Goal: Task Accomplishment & Management: Complete application form

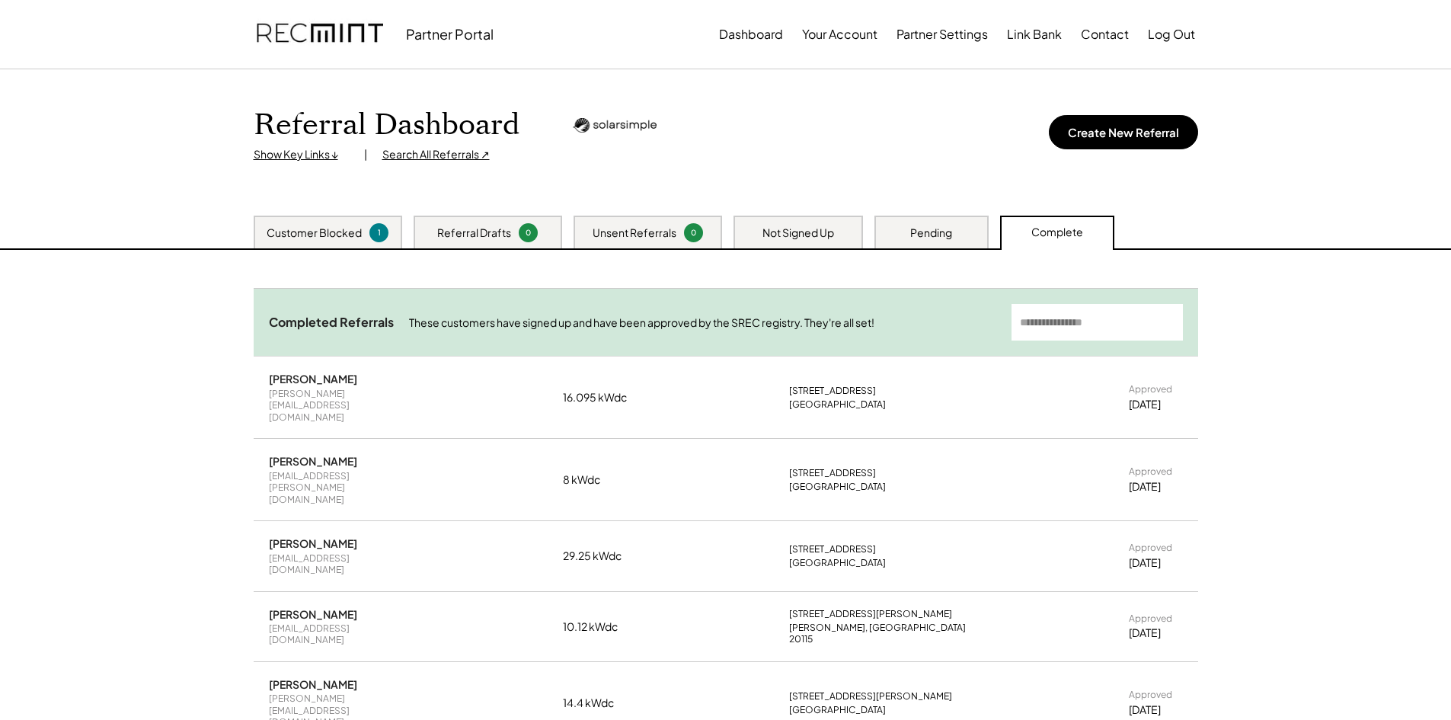
click at [902, 220] on div "Pending" at bounding box center [931, 232] width 114 height 33
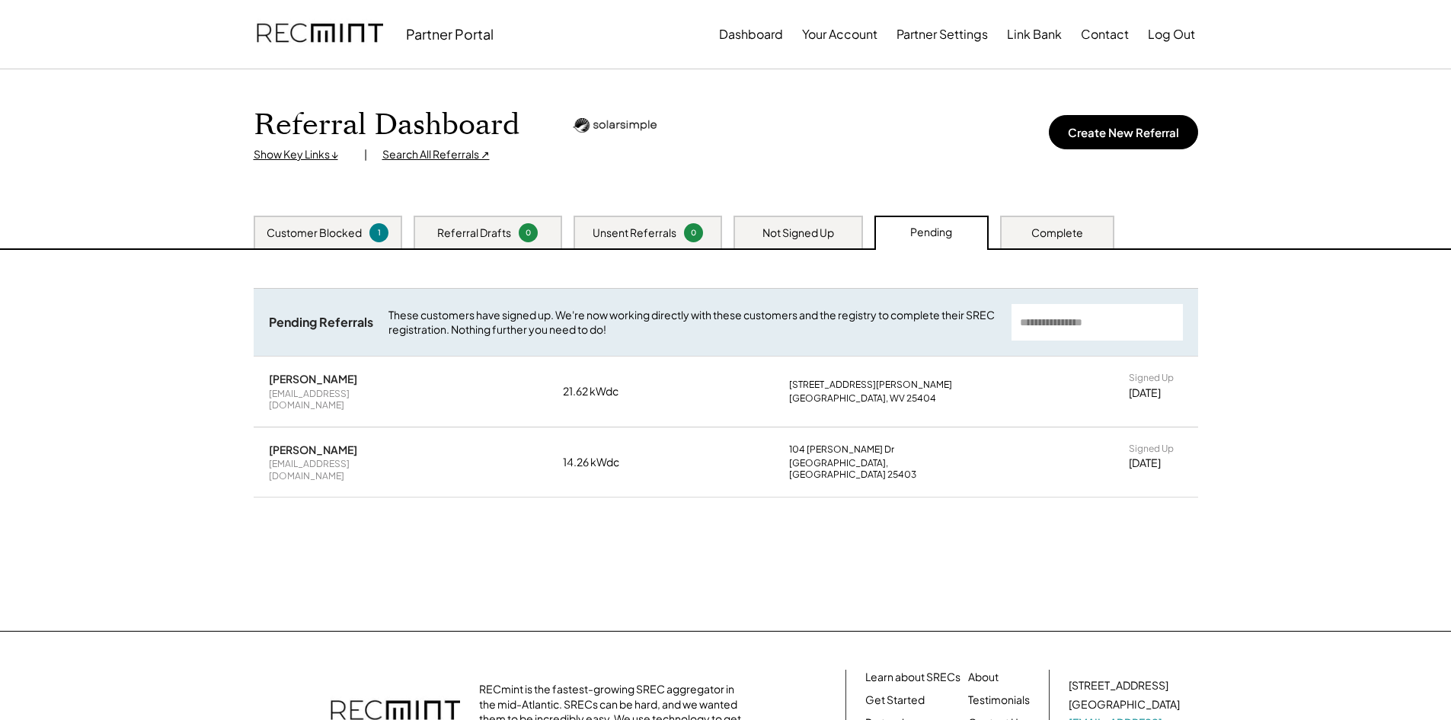
click at [1060, 231] on div "Complete" at bounding box center [1057, 232] width 52 height 15
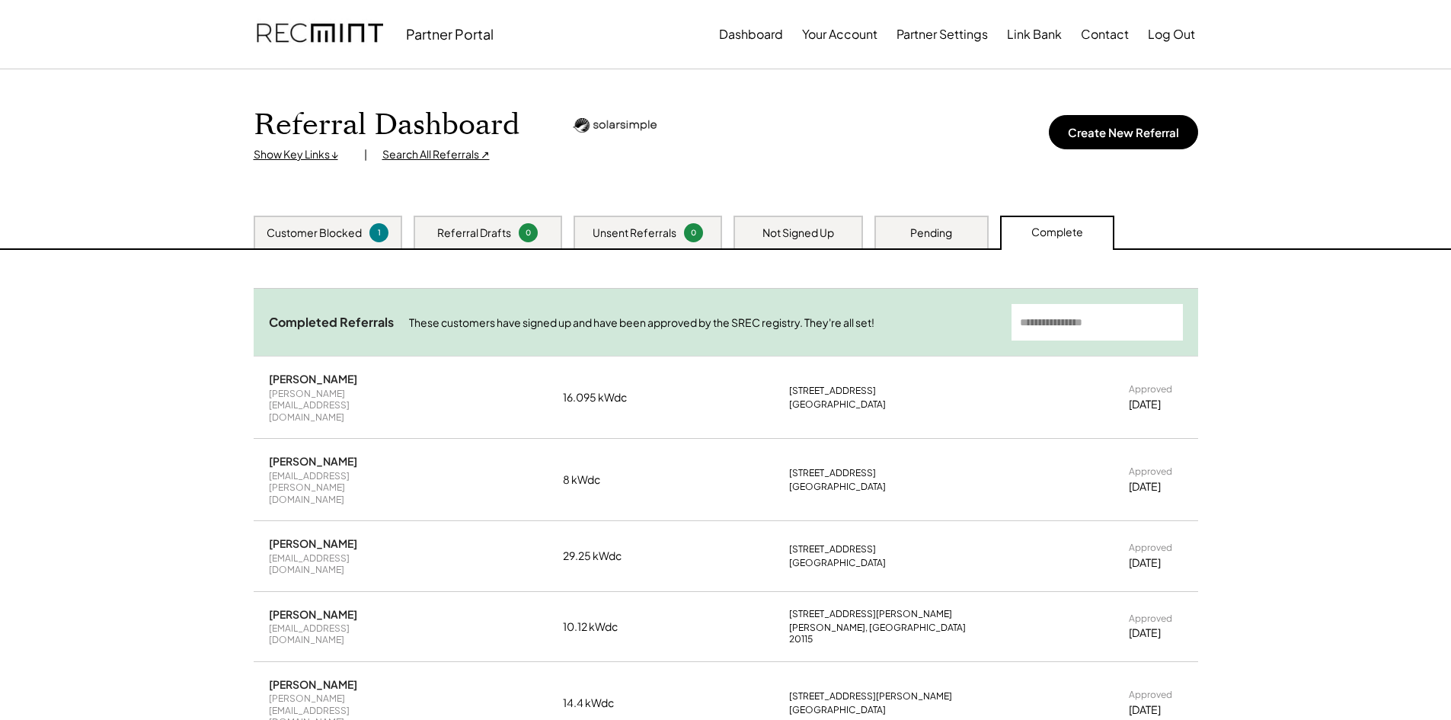
click at [801, 228] on div "Not Signed Up" at bounding box center [798, 232] width 72 height 15
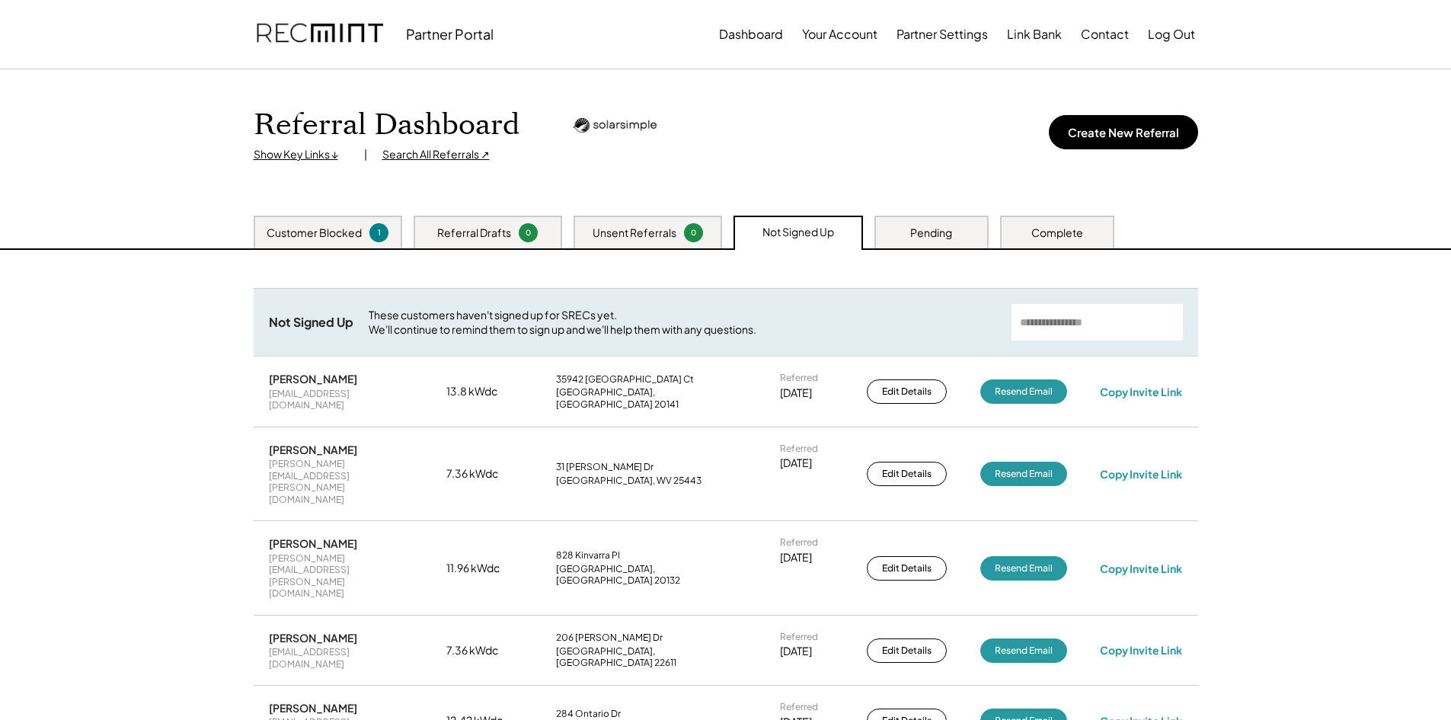
click at [623, 230] on div "Unsent Referrals" at bounding box center [635, 232] width 84 height 15
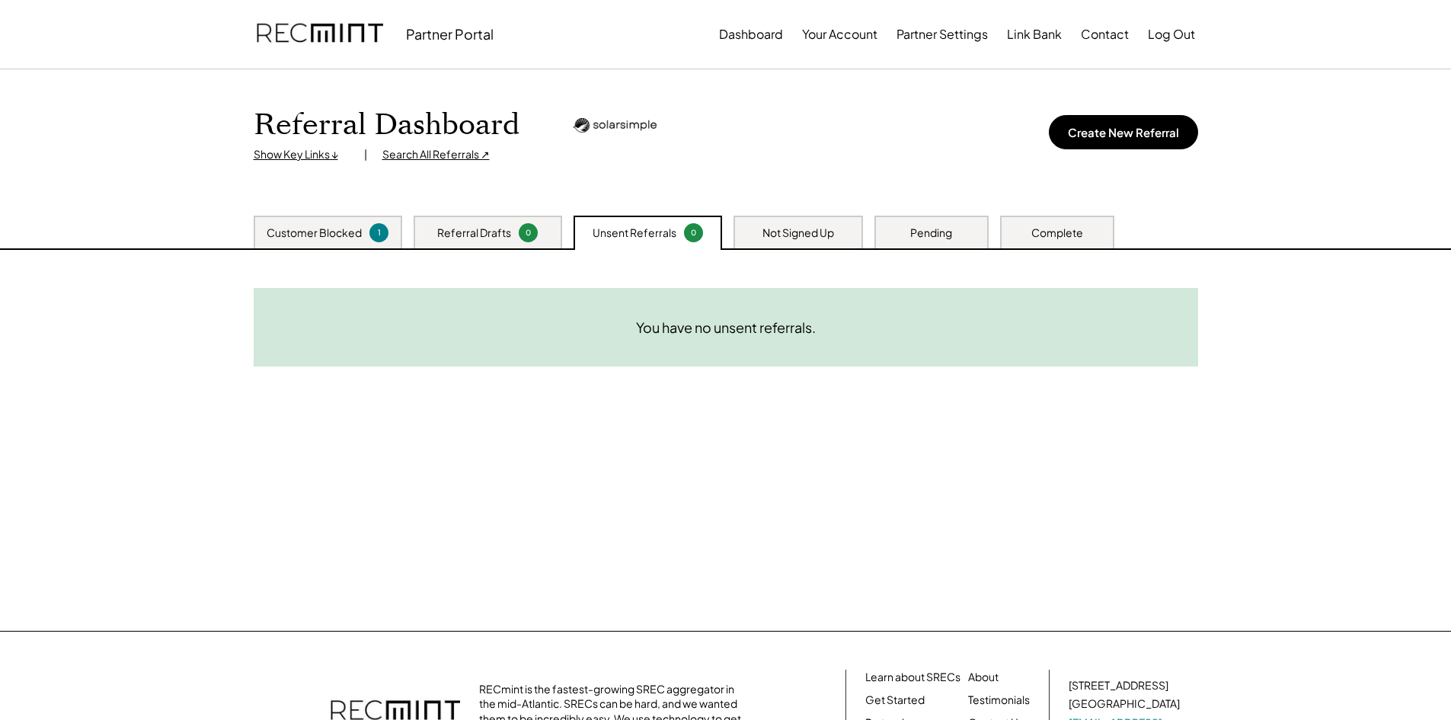
click at [451, 223] on div "Referral Drafts 0" at bounding box center [488, 232] width 149 height 33
click at [323, 228] on div "Customer Blocked" at bounding box center [314, 232] width 95 height 15
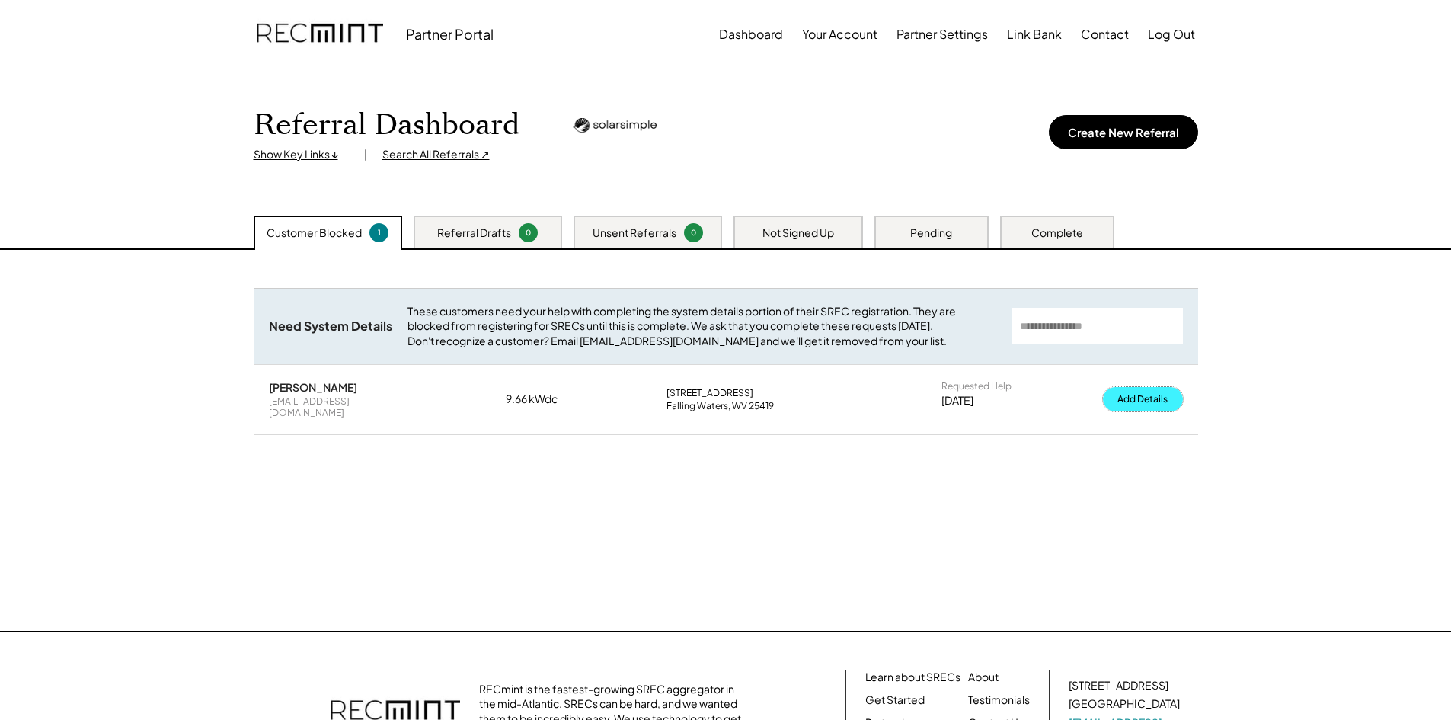
click at [1104, 407] on button "Add Details" at bounding box center [1143, 399] width 80 height 24
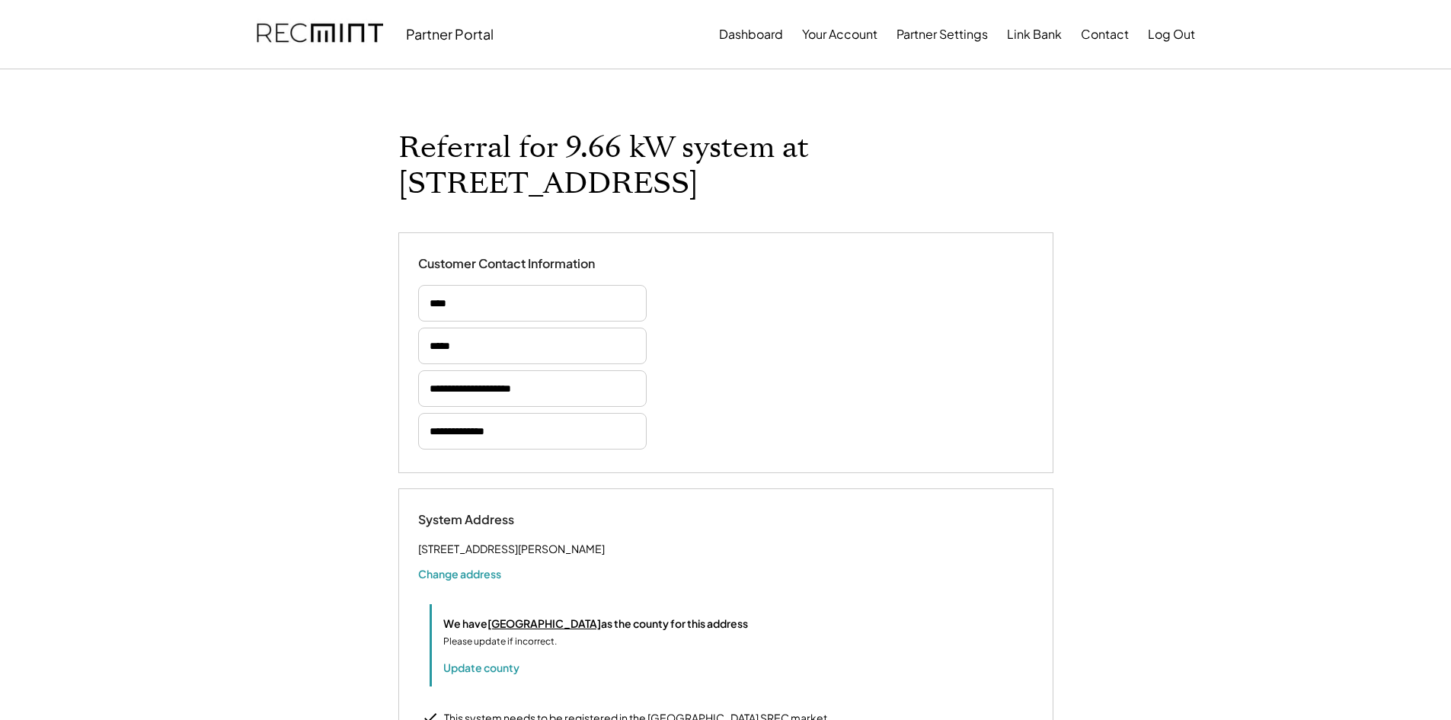
select select "*********"
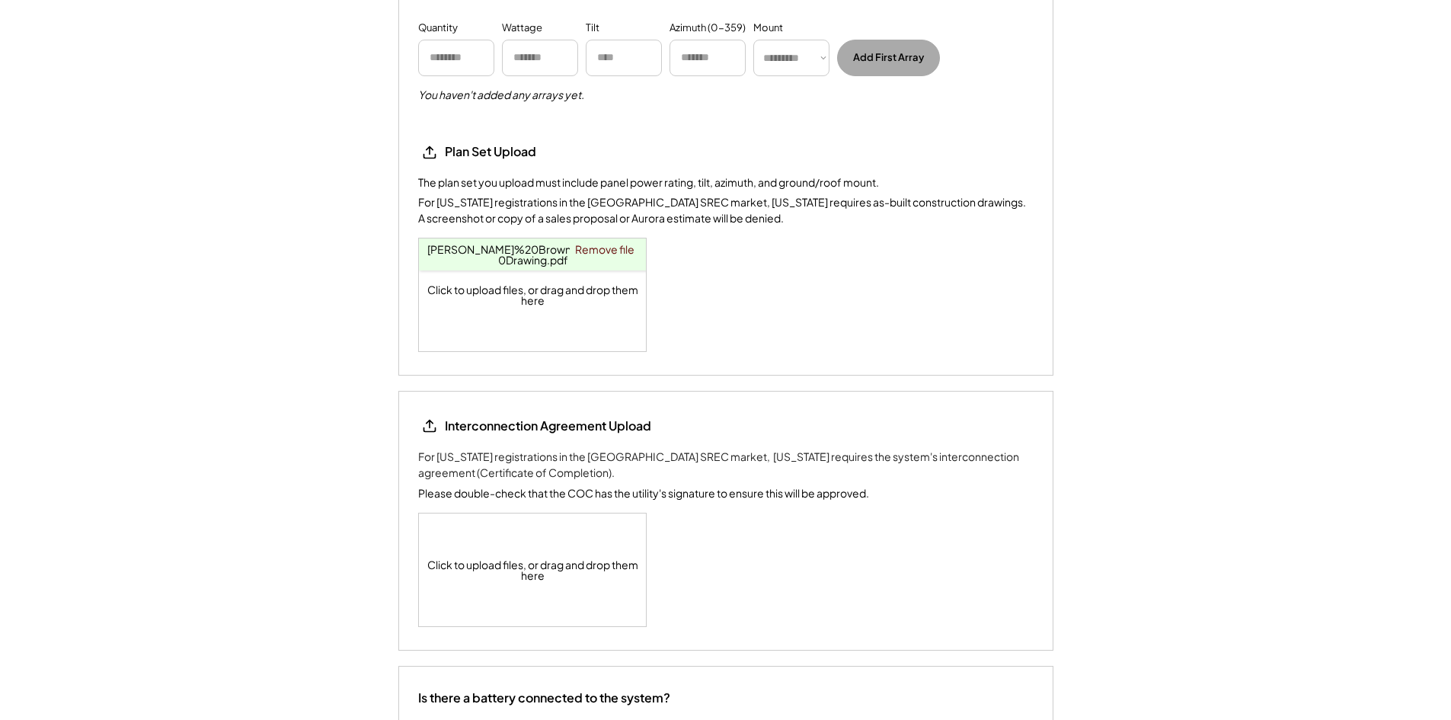
scroll to position [1828, 0]
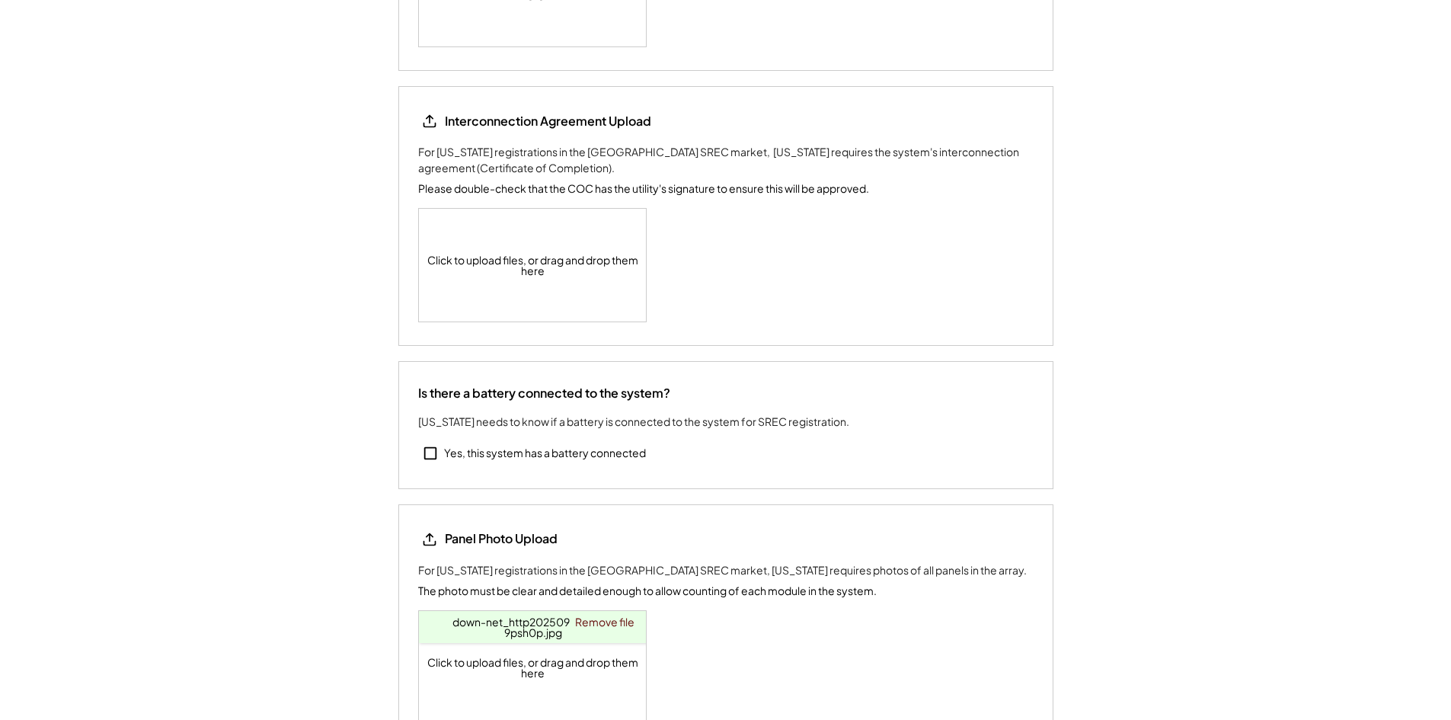
click at [542, 262] on div "Click to upload files, or drag and drop them here" at bounding box center [533, 265] width 228 height 113
select select "**********"
click at [560, 296] on div "Click to upload files, or drag and drop them here Signed Agreement.pdf 100.4 Ki…" at bounding box center [533, 265] width 228 height 113
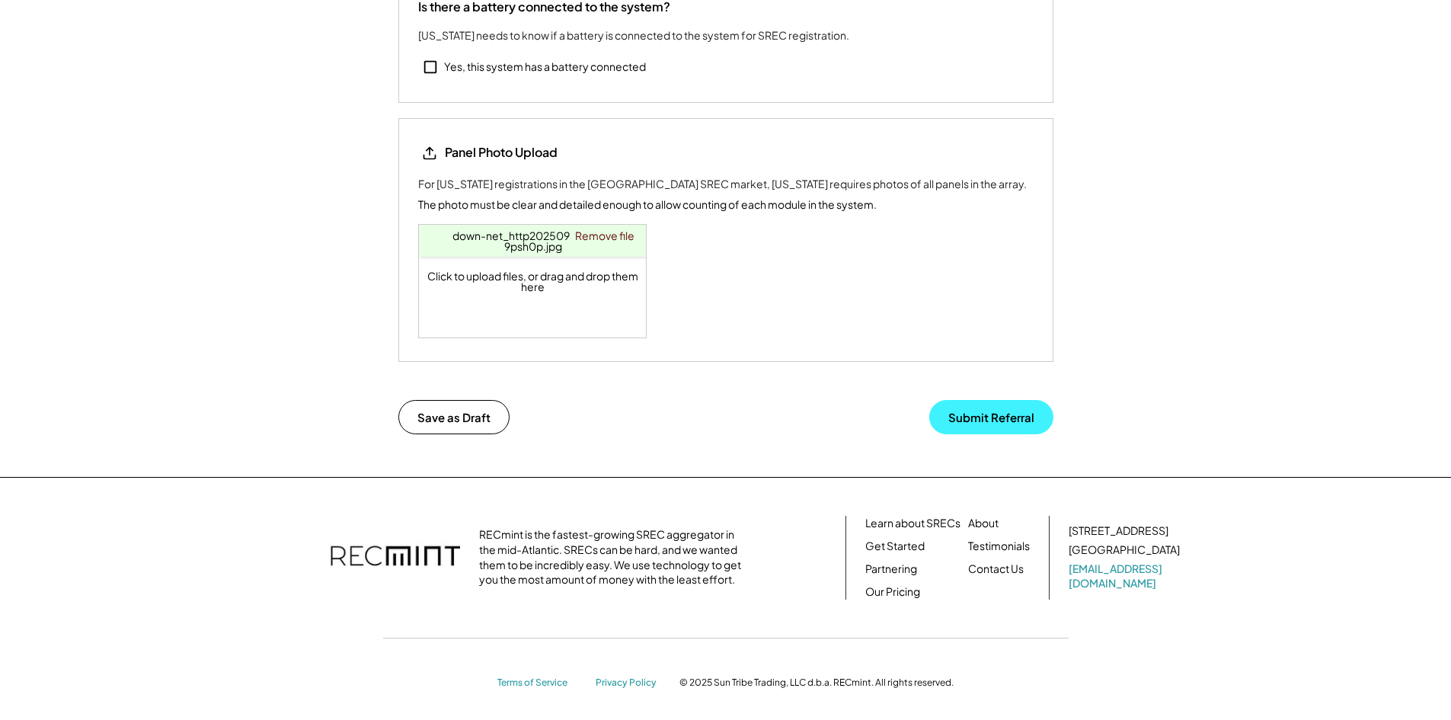
scroll to position [2241, 0]
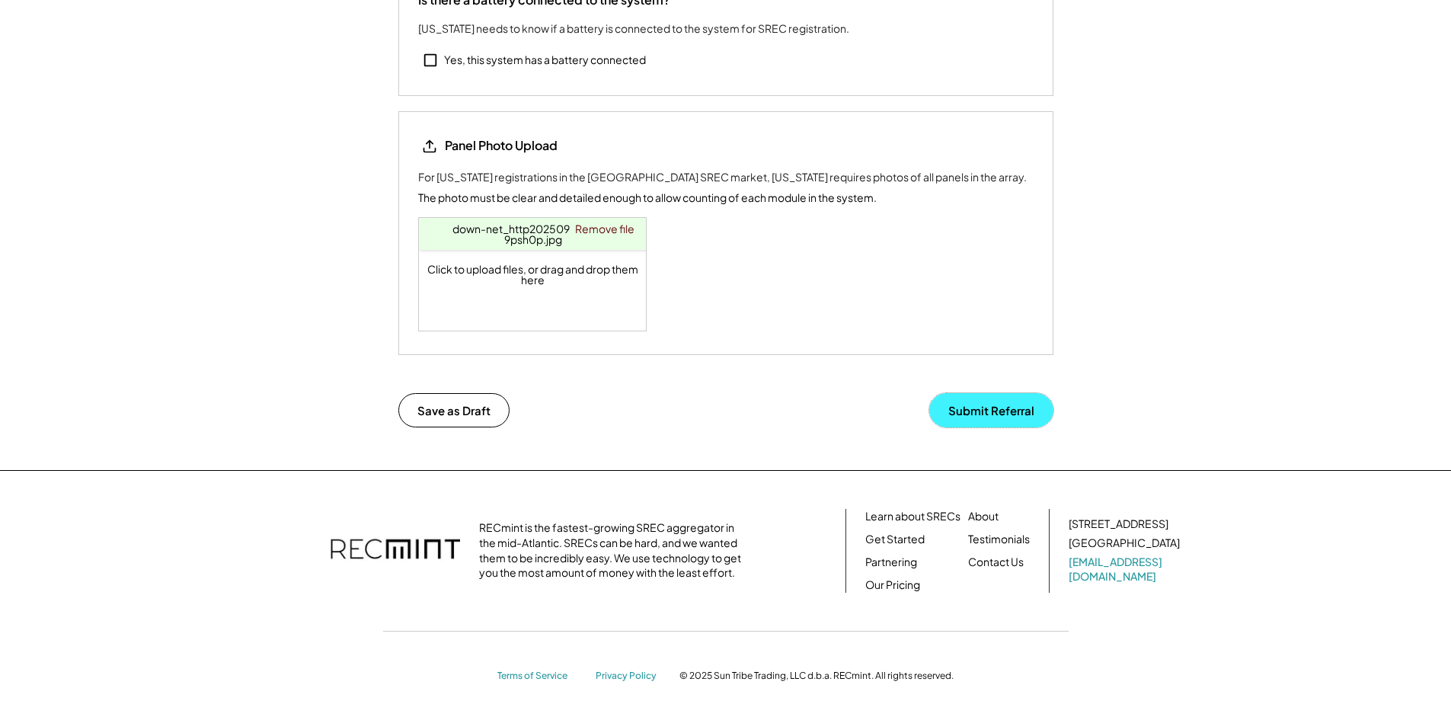
click at [998, 406] on button "Submit Referral" at bounding box center [991, 410] width 124 height 34
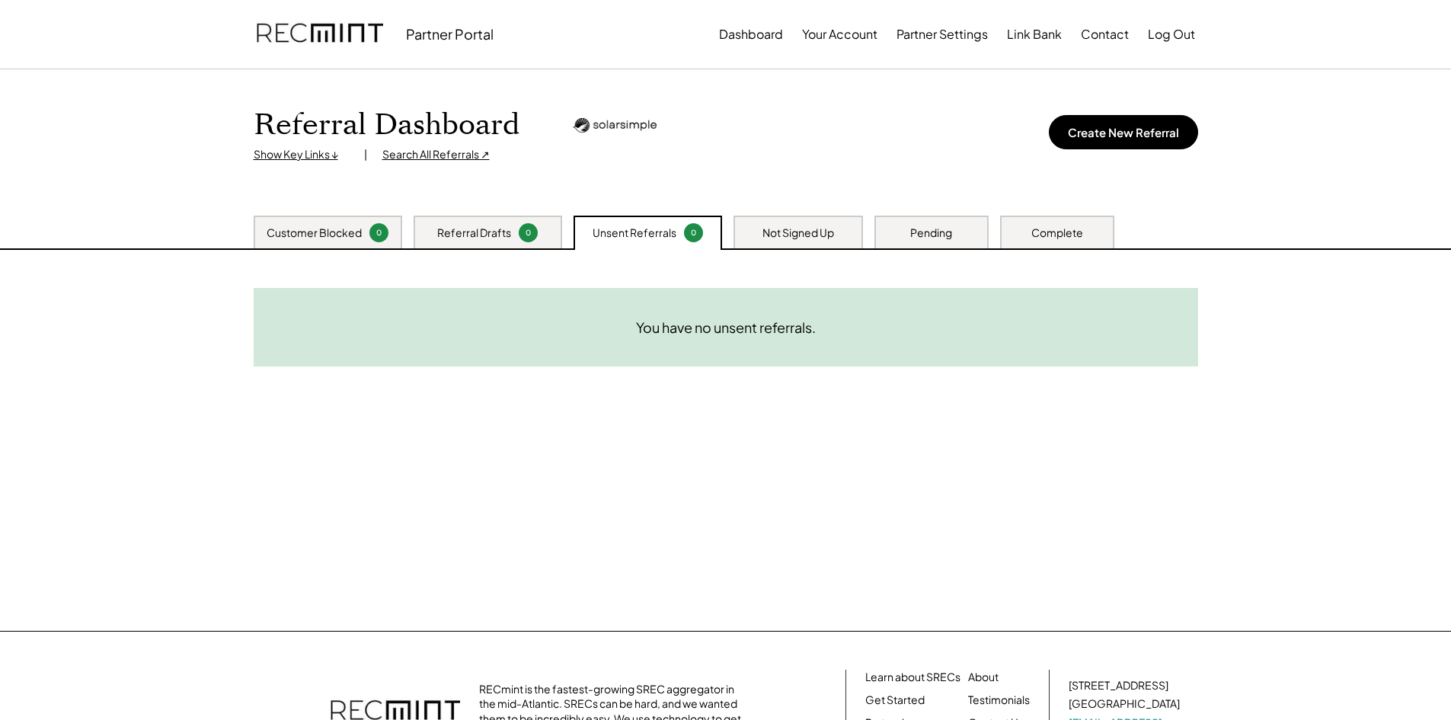
click at [772, 217] on div "Not Signed Up" at bounding box center [797, 232] width 129 height 33
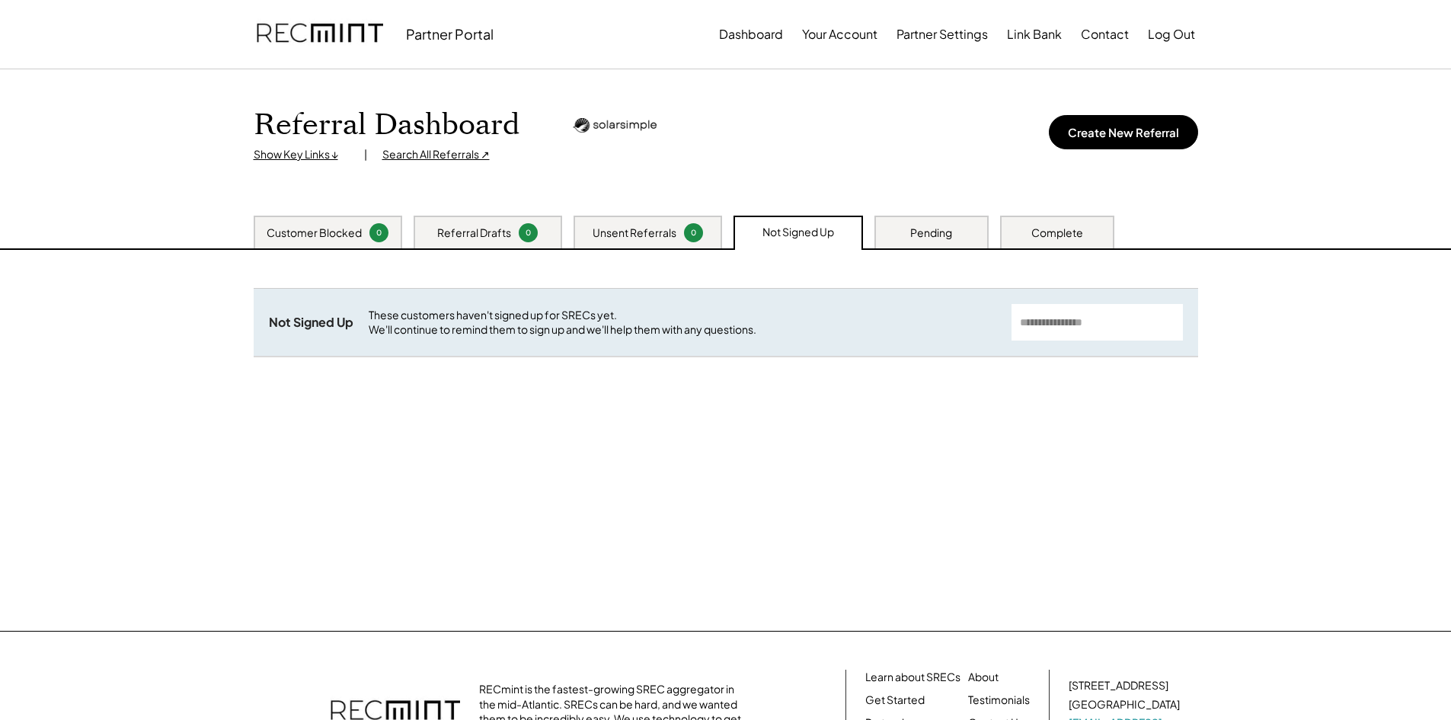
click at [893, 226] on div "Pending" at bounding box center [931, 232] width 114 height 33
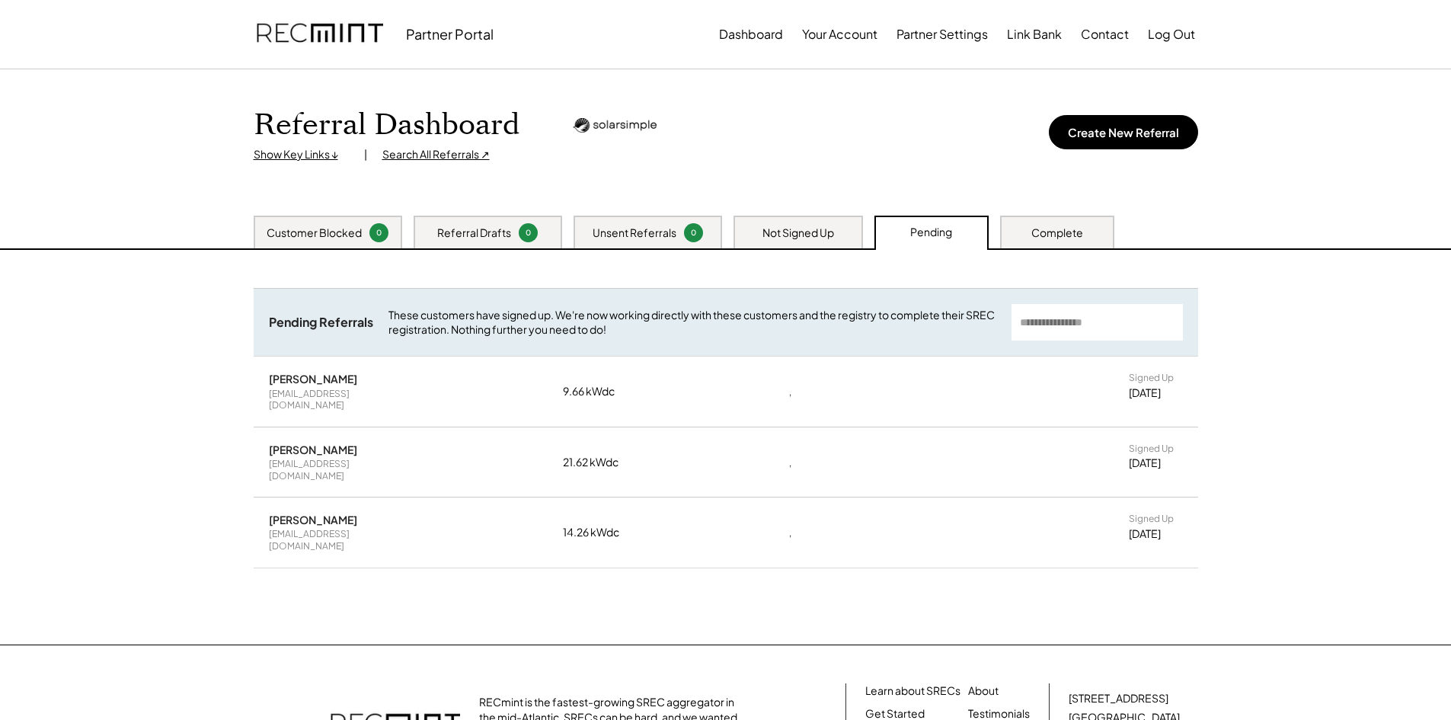
click at [783, 173] on div "Referral Dashboard Show Key Links ↓ | Search All Referrals ↗ Create New Referral" at bounding box center [725, 142] width 975 height 146
